Goal: Transaction & Acquisition: Purchase product/service

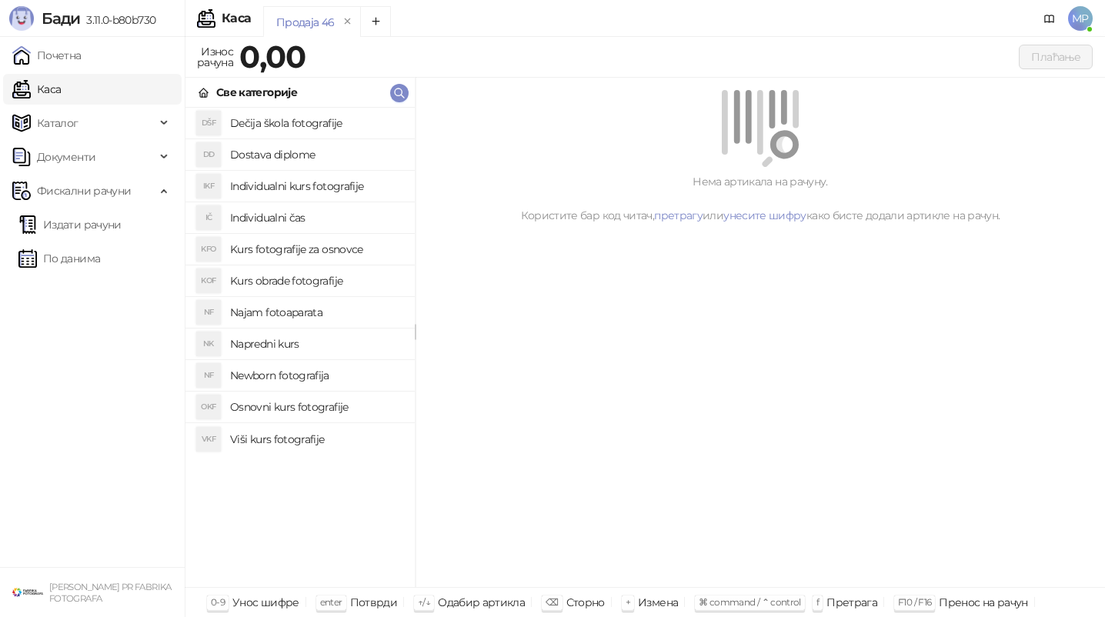
click at [278, 408] on h4 "Osnovni kurs fotografije" at bounding box center [316, 407] width 172 height 25
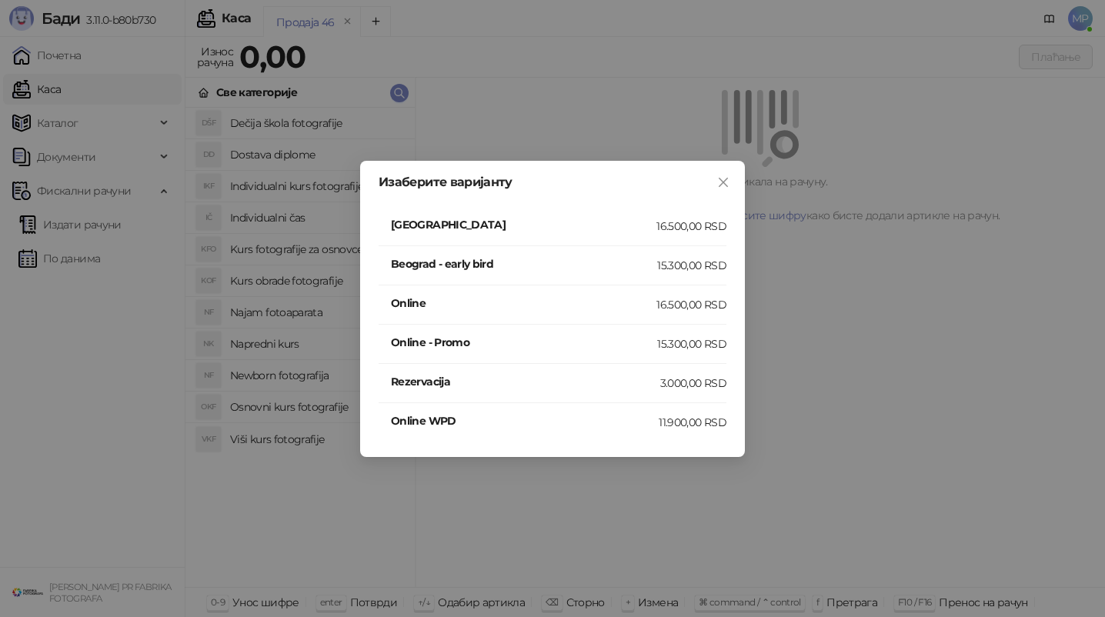
click at [531, 221] on h4 "[GEOGRAPHIC_DATA]" at bounding box center [523, 224] width 265 height 17
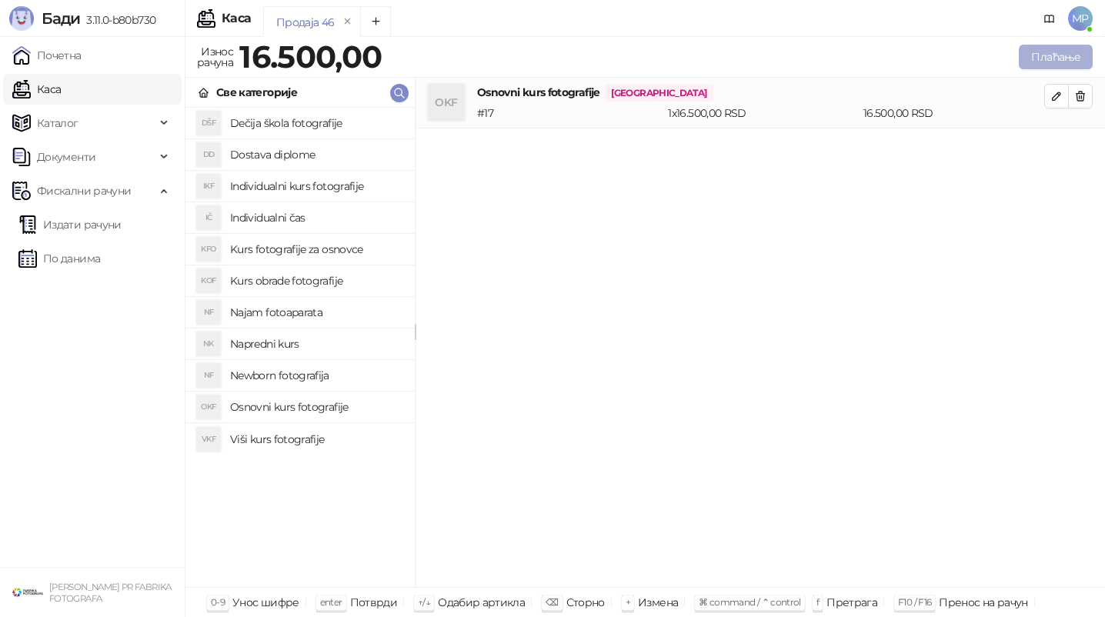
click at [1066, 64] on button "Плаћање" at bounding box center [1055, 57] width 74 height 25
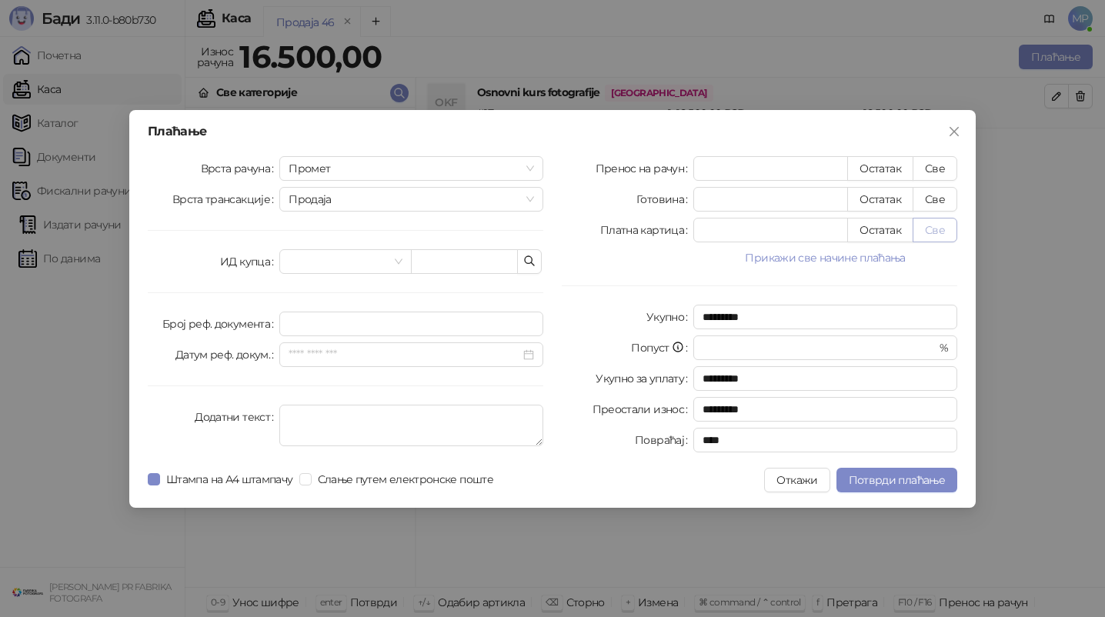
click at [947, 234] on button "Све" at bounding box center [934, 230] width 45 height 25
type input "*****"
type input "****"
click at [893, 477] on span "Потврди плаћање" at bounding box center [896, 480] width 96 height 14
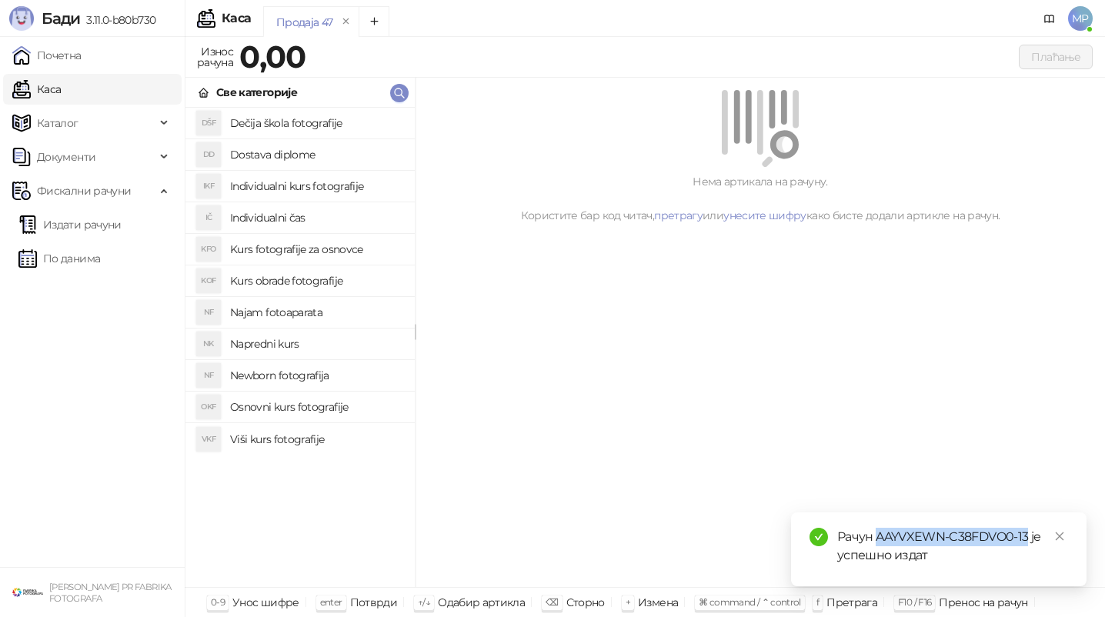
drag, startPoint x: 875, startPoint y: 535, endPoint x: 1026, endPoint y: 538, distance: 151.6
click at [1027, 538] on div "Рачун AAYVXEWN-C38FDVO0-13 је успешно издат" at bounding box center [952, 546] width 231 height 37
copy div "AAYVXEWN-C38FDVO0-13"
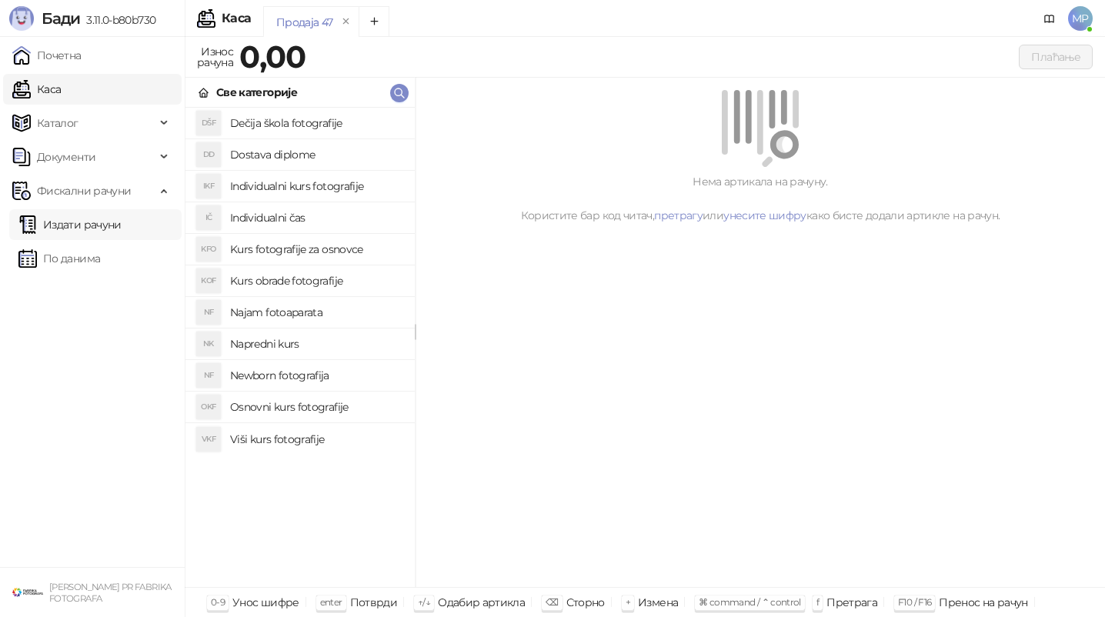
click at [114, 222] on link "Издати рачуни" at bounding box center [69, 224] width 103 height 31
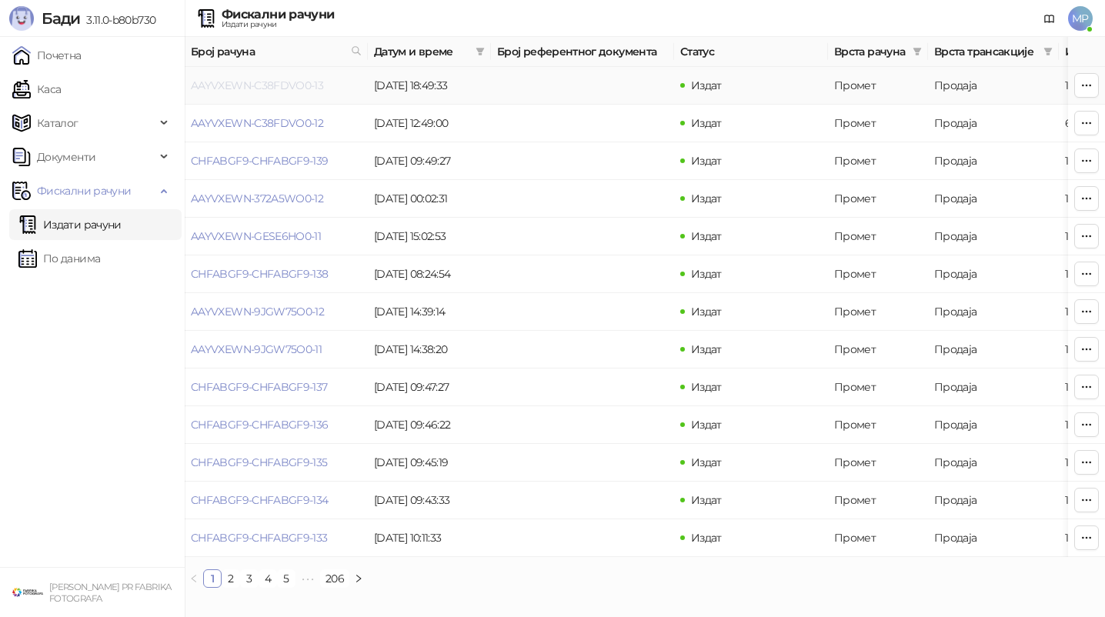
click at [306, 88] on link "AAYVXEWN-C38FDVO0-13" at bounding box center [257, 85] width 132 height 14
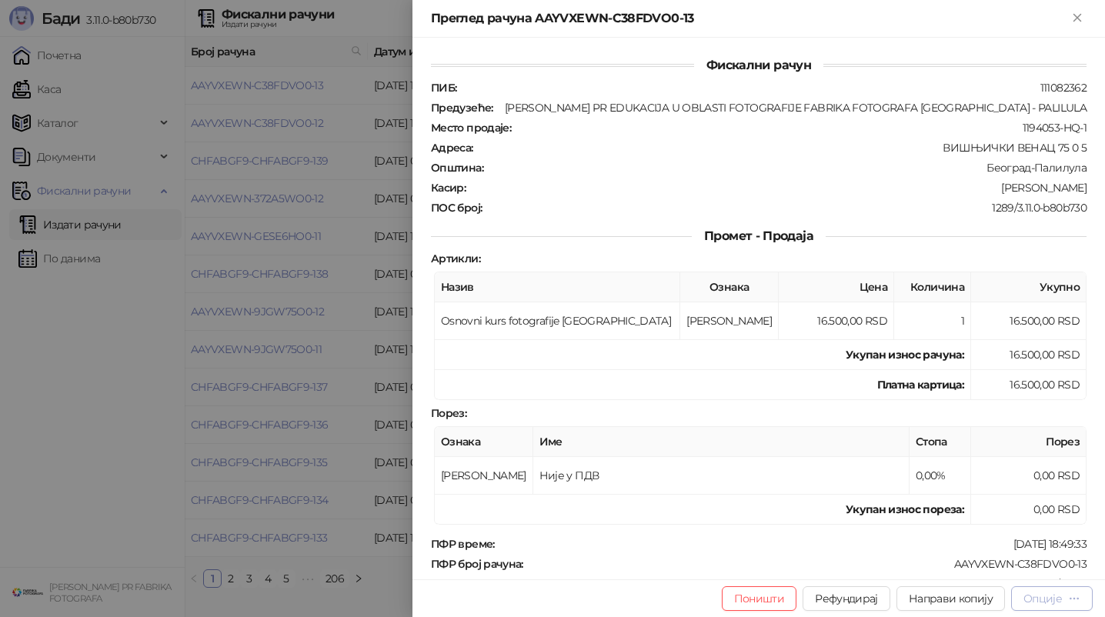
click at [1042, 598] on div "Опције" at bounding box center [1042, 598] width 38 height 14
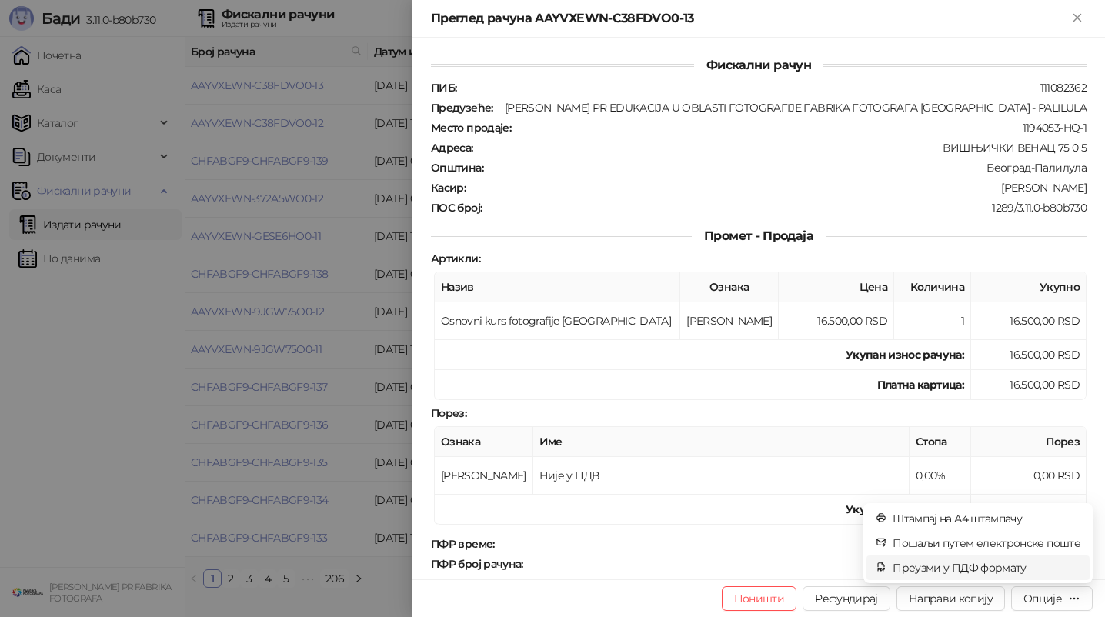
click at [1038, 572] on span "Преузми у ПДФ формату" at bounding box center [986, 567] width 188 height 17
